Goal: Find specific page/section: Find specific page/section

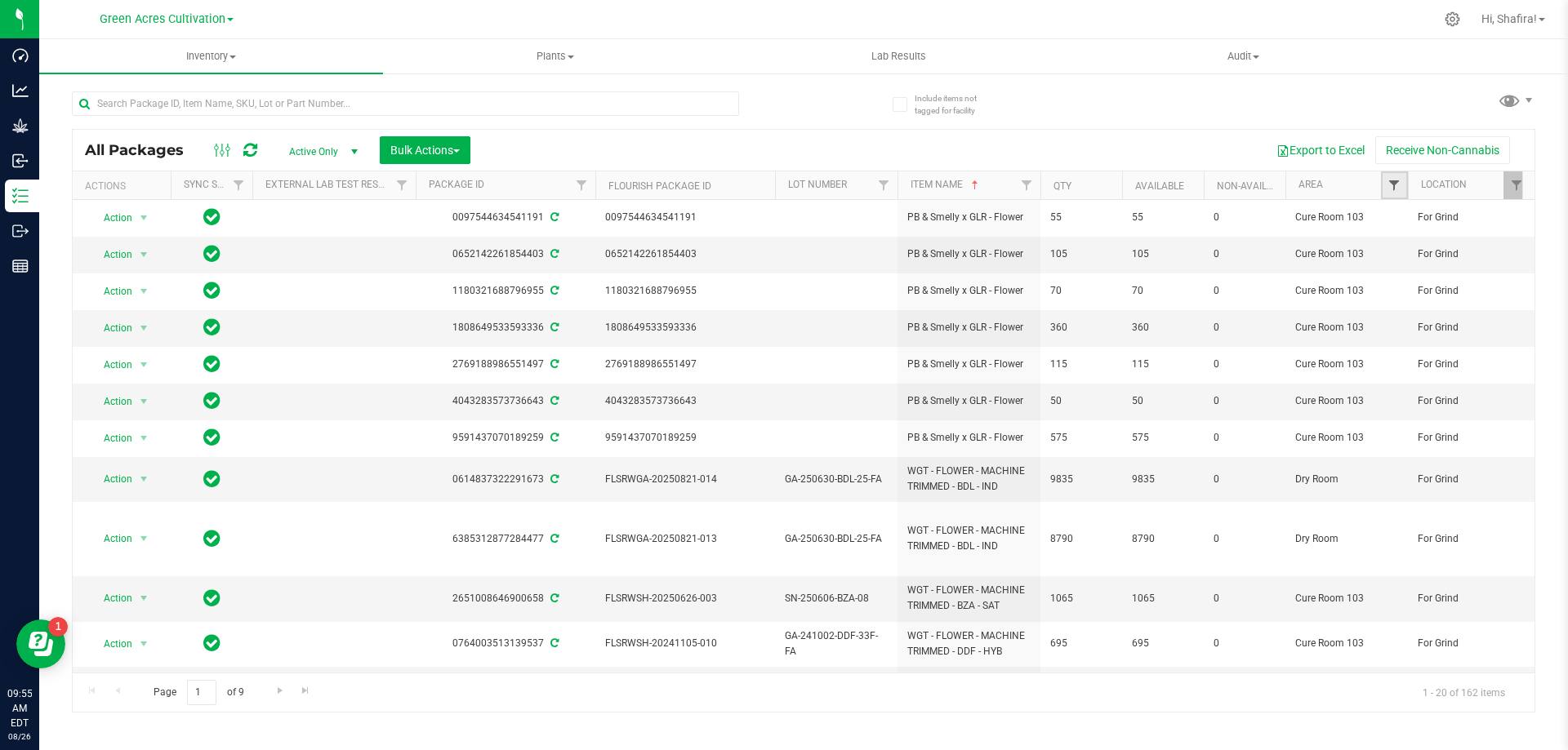
click at [1396, 180] on span "Filter" at bounding box center [1395, 185] width 13 height 13
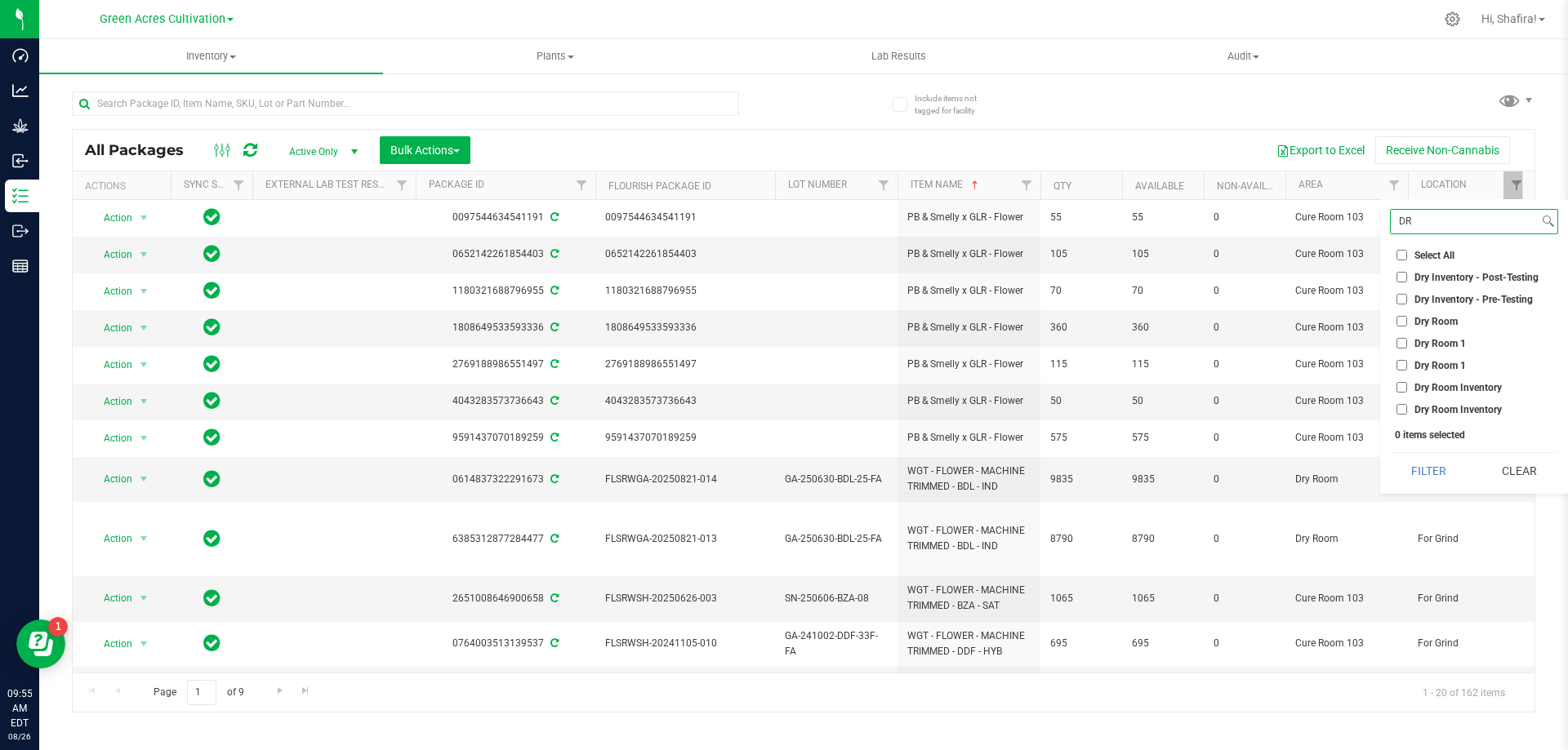
type input "DR"
click at [1400, 324] on input "Dry Room" at bounding box center [1402, 321] width 11 height 11
checkbox input "true"
click at [1418, 459] on button "Filter" at bounding box center [1429, 470] width 78 height 36
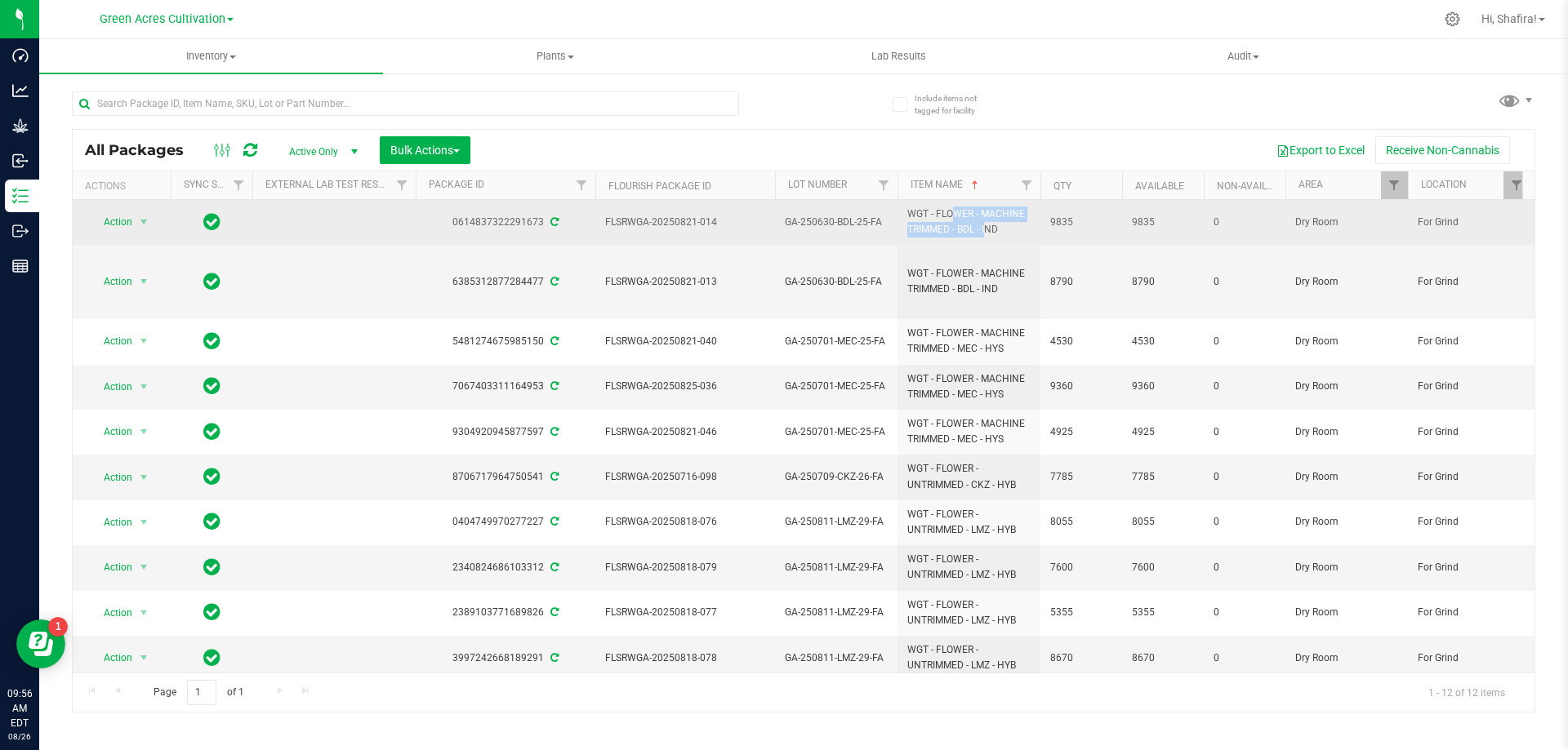
drag, startPoint x: 904, startPoint y: 212, endPoint x: 955, endPoint y: 235, distance: 55.9
click at [955, 235] on td "WGT - FLOWER - MACHINE TRIMMED - BDL - IND" at bounding box center [969, 222] width 143 height 45
copy span "WGT - FLOWER - MACHINE TRIMMED"
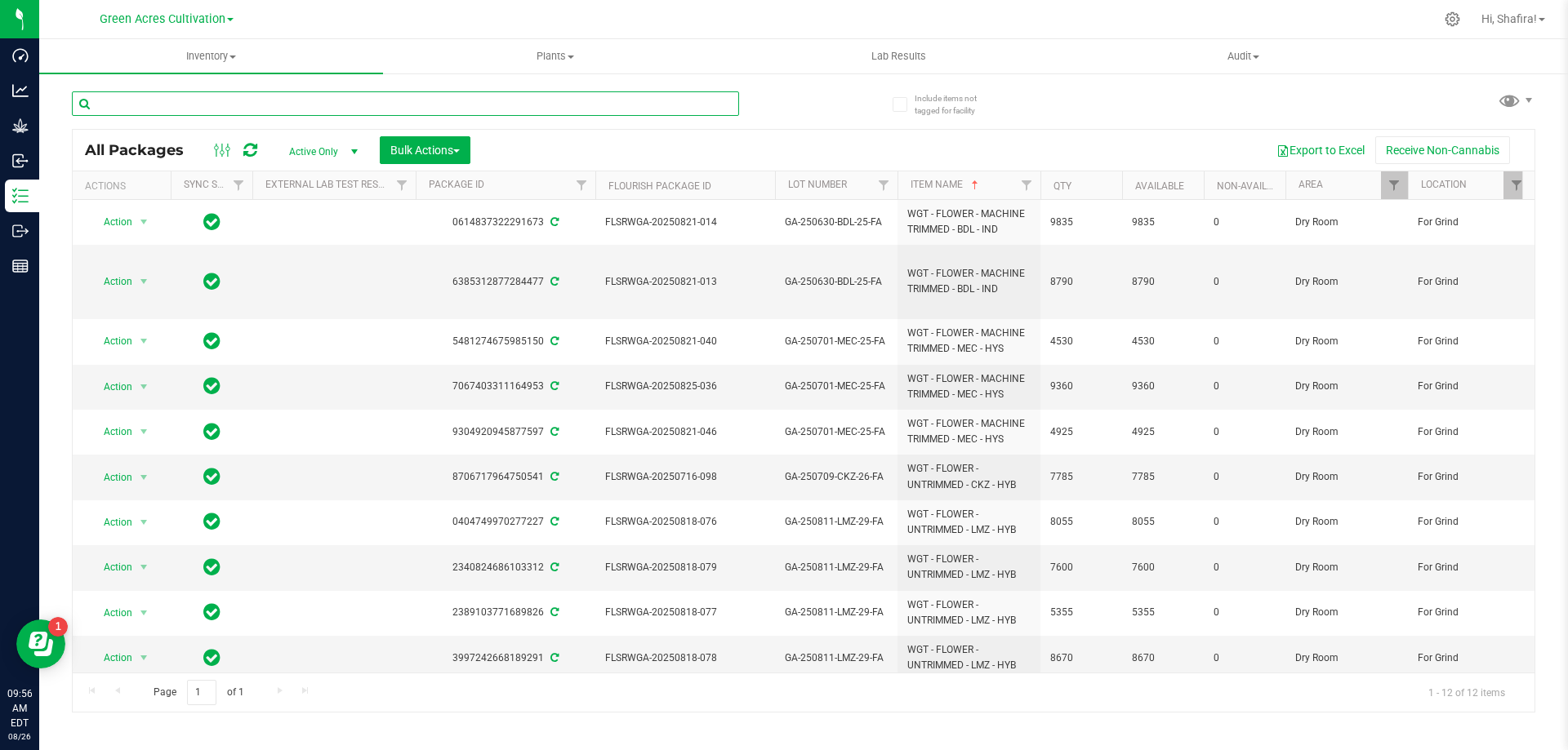
click at [422, 102] on input "text" at bounding box center [406, 104] width 667 height 25
paste input "WGT - FLOWER - MACHINE TRIMMED"
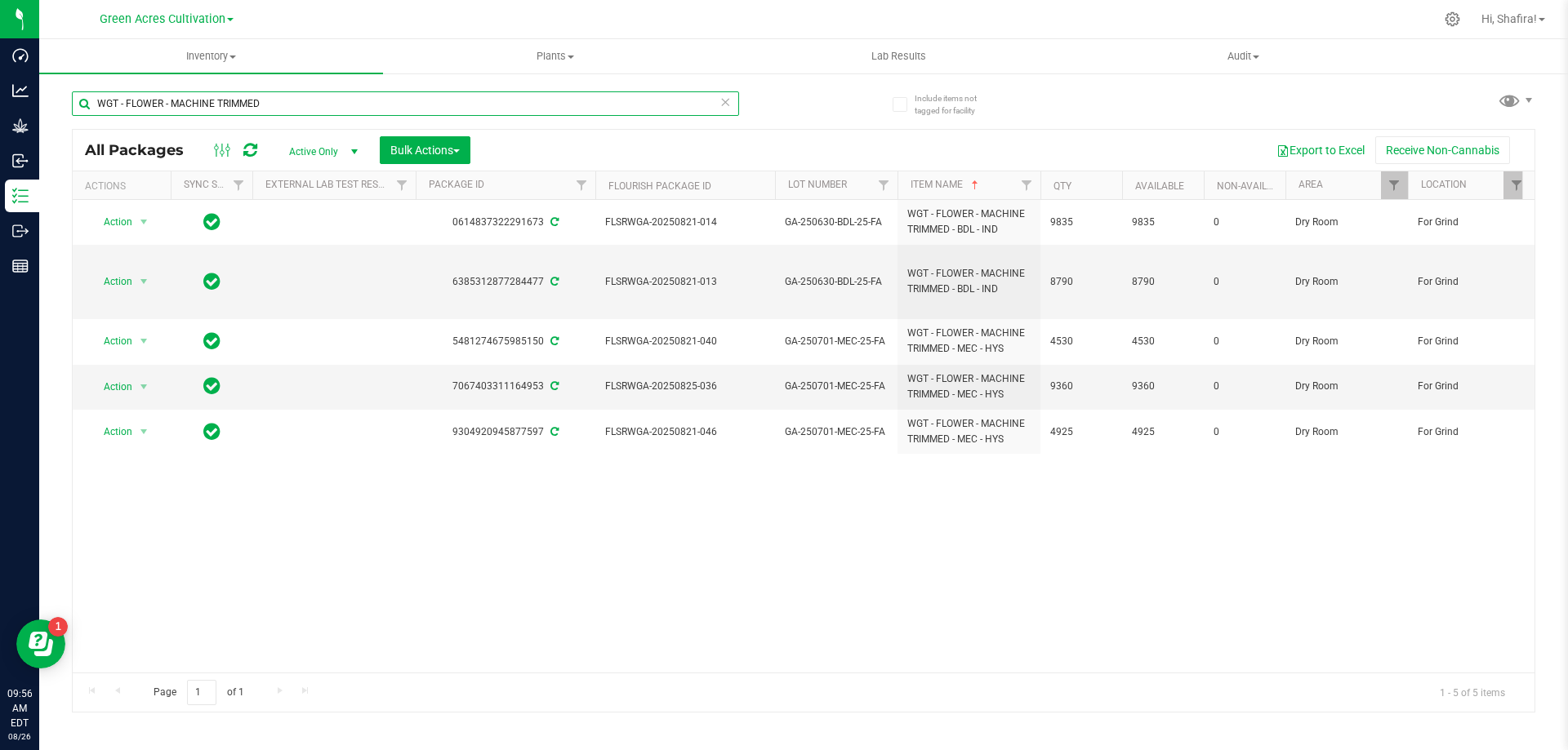
type input "WGT - FLOWER - MACHINE TRIMMED"
click at [1373, 195] on th "Area" at bounding box center [1347, 186] width 123 height 28
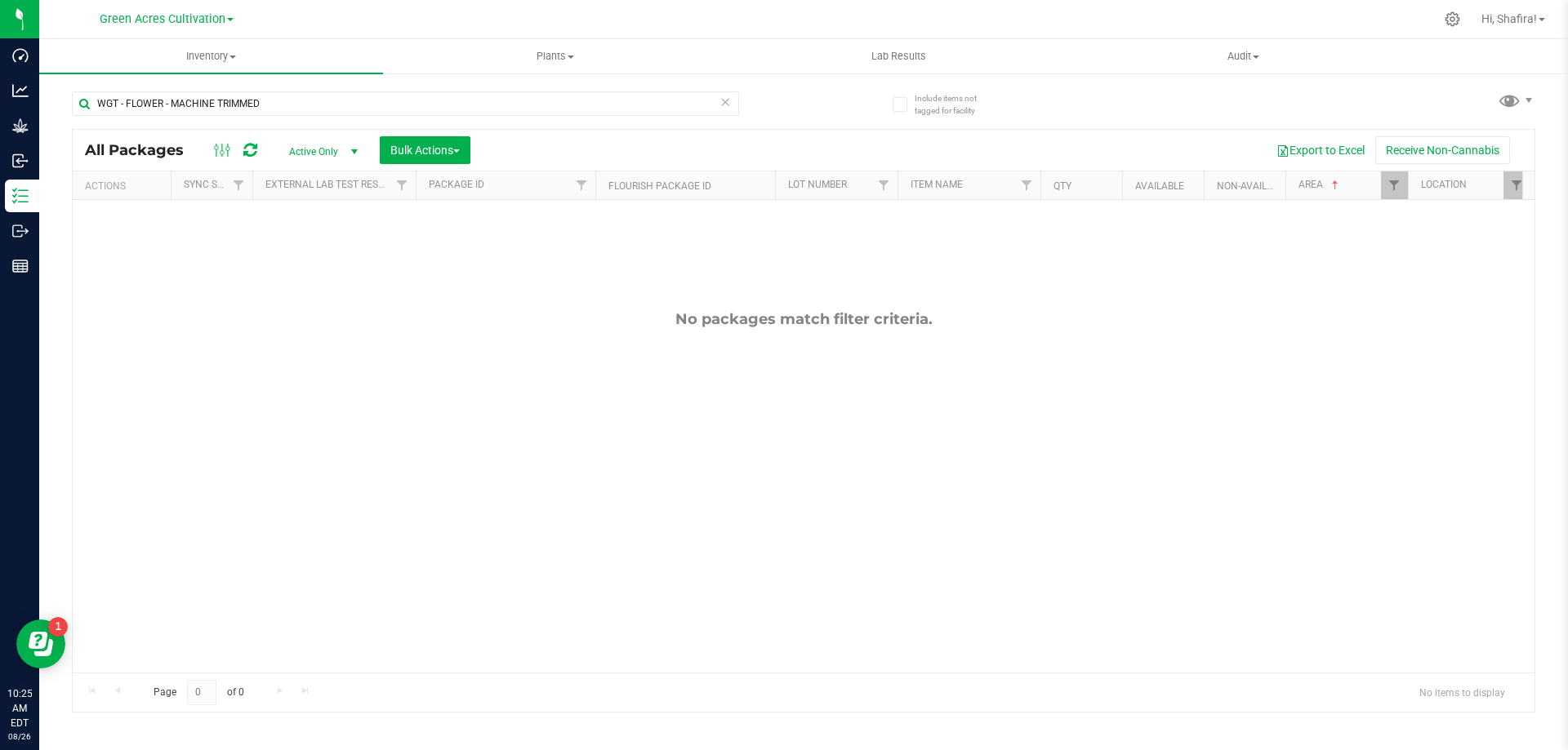
drag, startPoint x: 1419, startPoint y: 177, endPoint x: 1408, endPoint y: 190, distance: 17.0
click at [1408, 190] on th "Location" at bounding box center [1469, 186] width 123 height 28
checkbox input "true"
click at [1401, 189] on span "Filter" at bounding box center [1395, 185] width 13 height 13
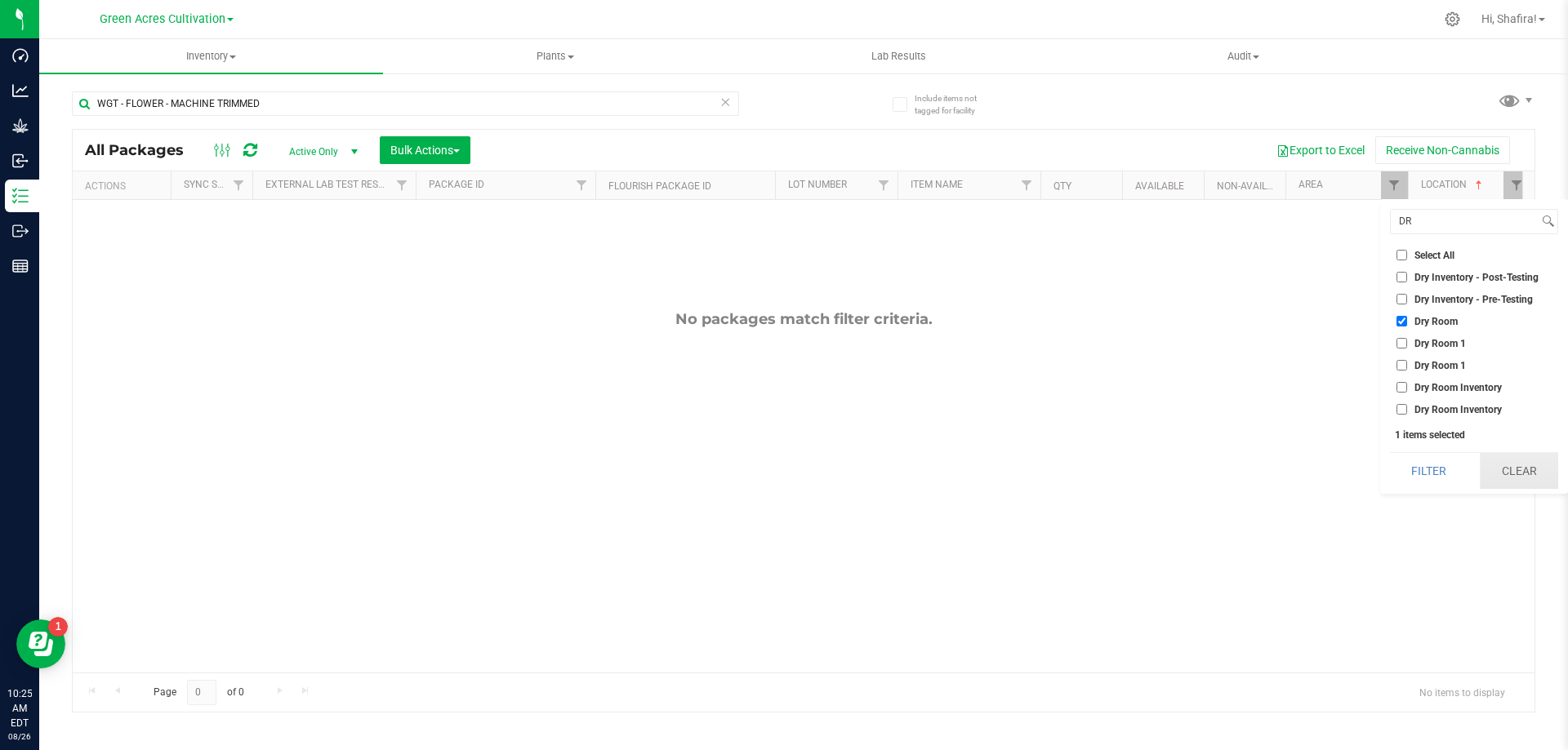
click at [1522, 471] on button "Clear" at bounding box center [1519, 470] width 78 height 36
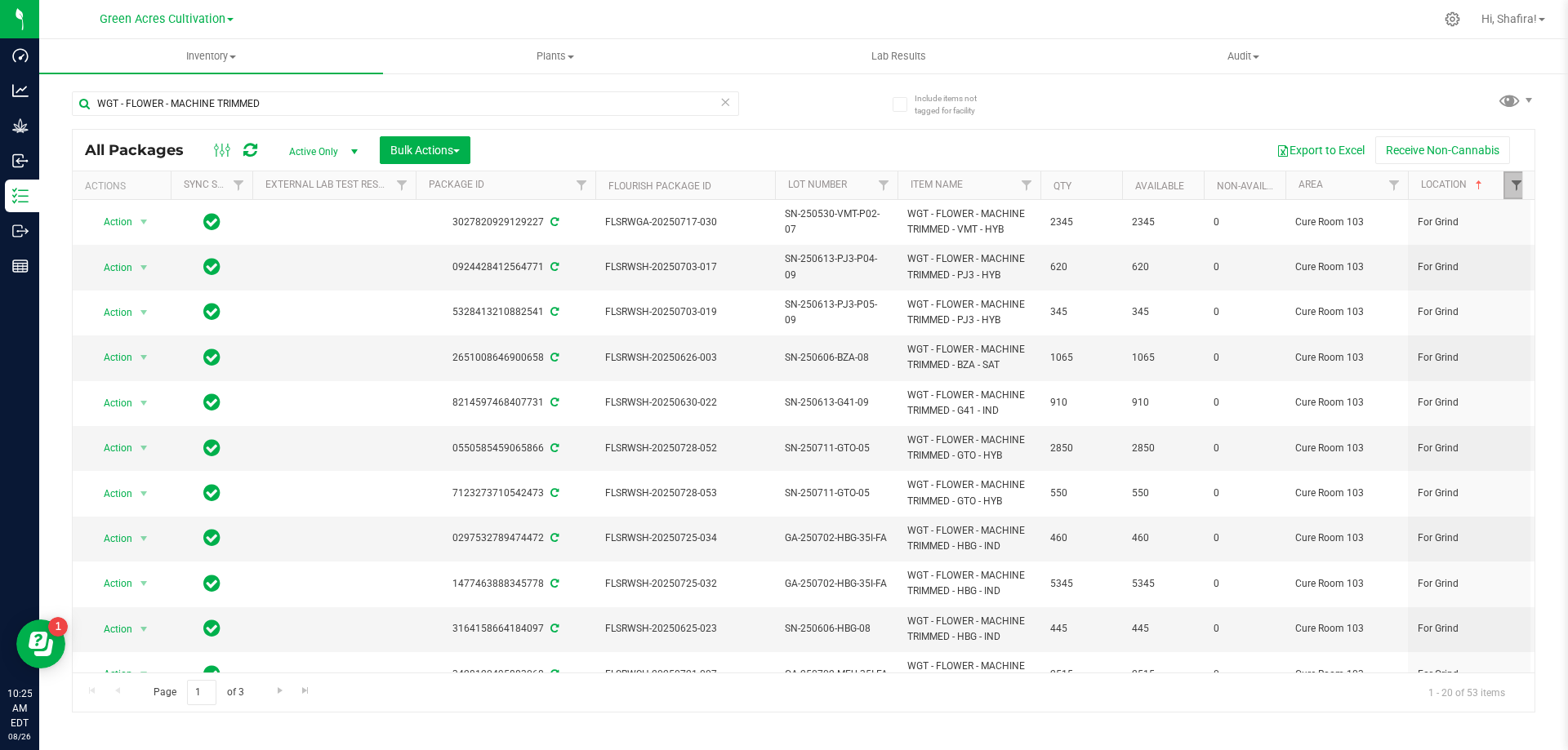
click at [1512, 183] on span "Filter" at bounding box center [1517, 185] width 13 height 13
click at [1514, 407] on button "Clear" at bounding box center [1519, 409] width 78 height 36
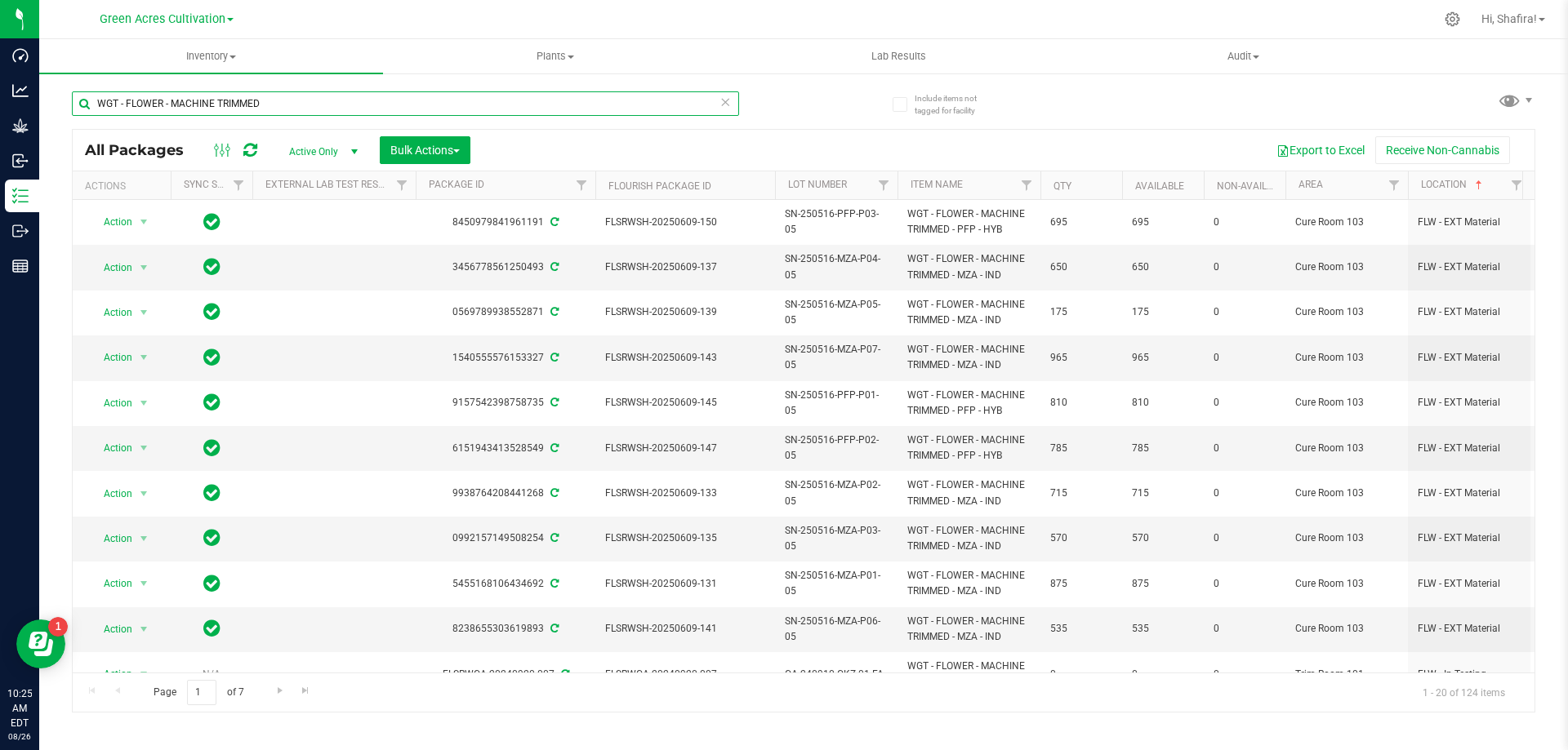
click at [295, 96] on input "WGT - FLOWER - MACHINE TRIMMED" at bounding box center [406, 104] width 667 height 25
type input "\"
